Goal: Task Accomplishment & Management: Use online tool/utility

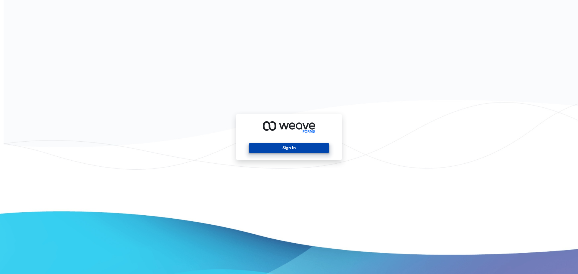
click at [299, 149] on button "Sign In" at bounding box center [289, 148] width 80 height 10
